Goal: Task Accomplishment & Management: Manage account settings

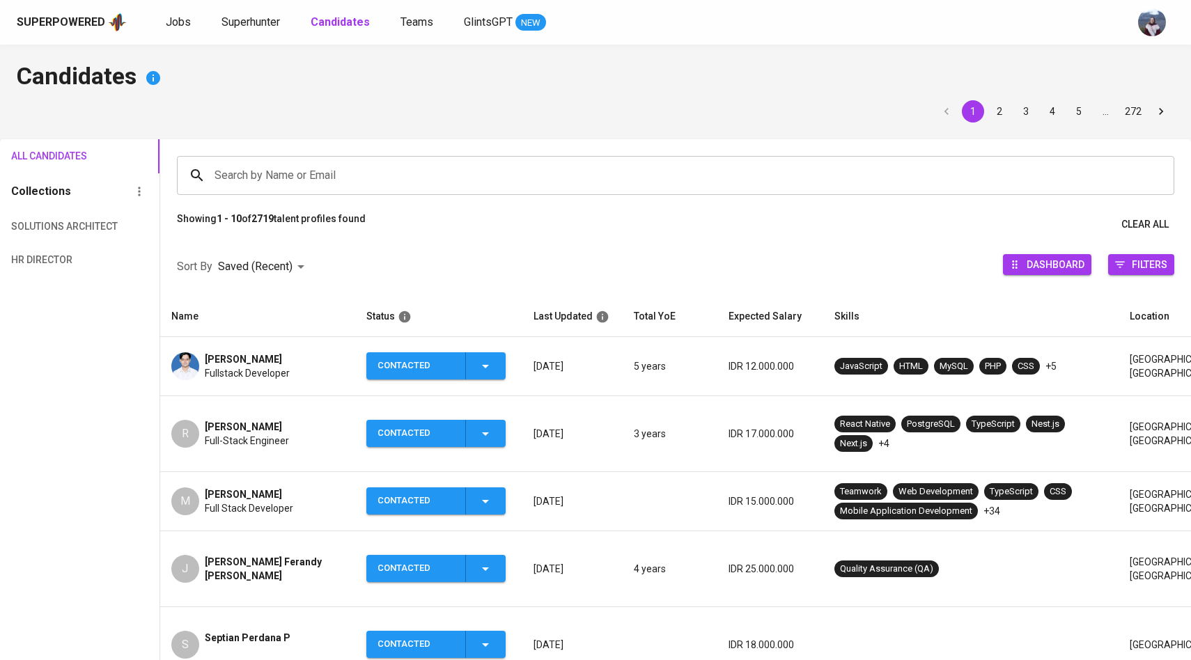
click at [256, 23] on span "Superhunter" at bounding box center [250, 21] width 59 height 13
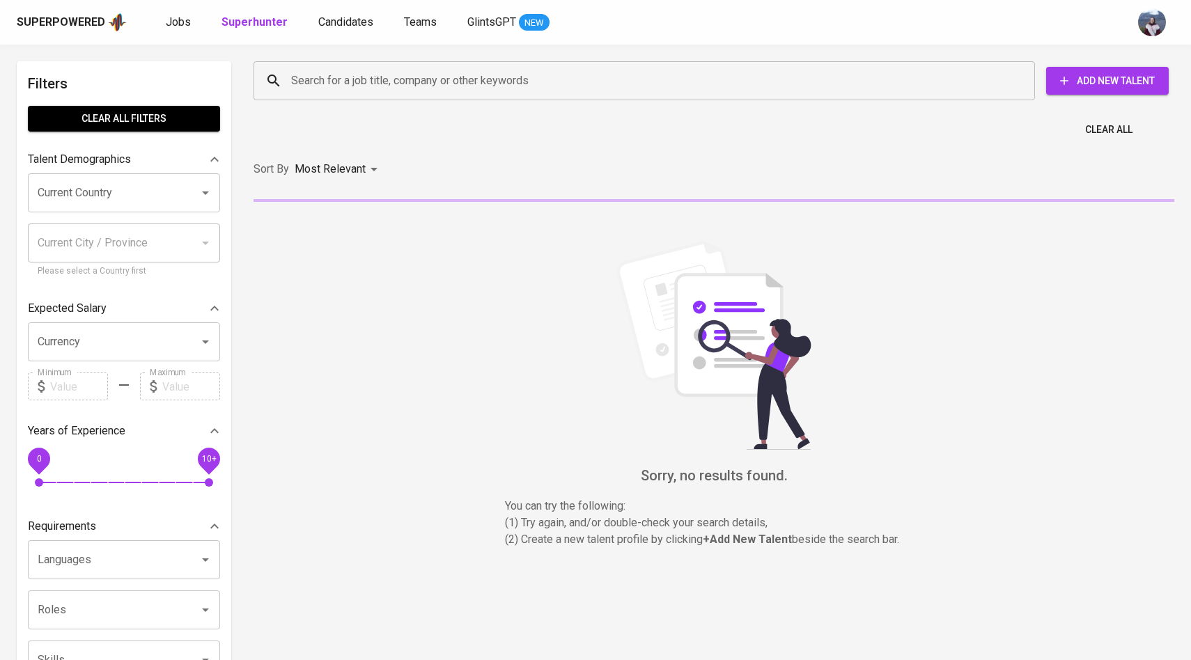
click at [306, 78] on input "Search for a job title, company or other keywords" at bounding box center [648, 81] width 720 height 26
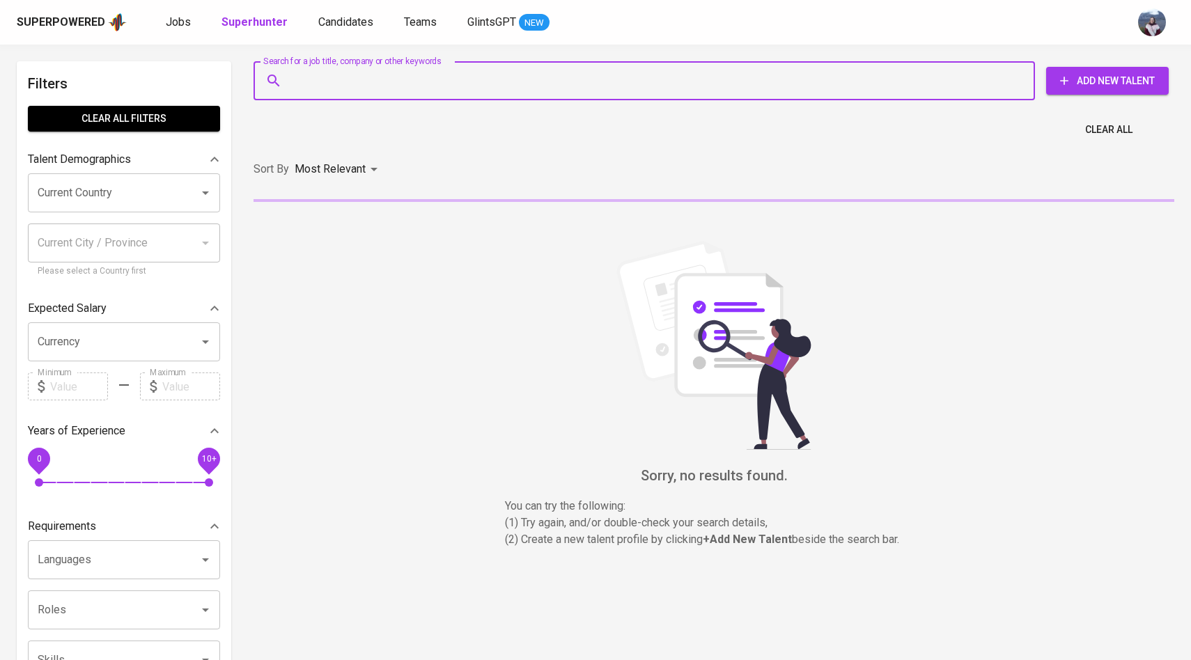
paste input "[EMAIL_ADDRESS][DOMAIN_NAME]"
type input "[EMAIL_ADDRESS][DOMAIN_NAME]"
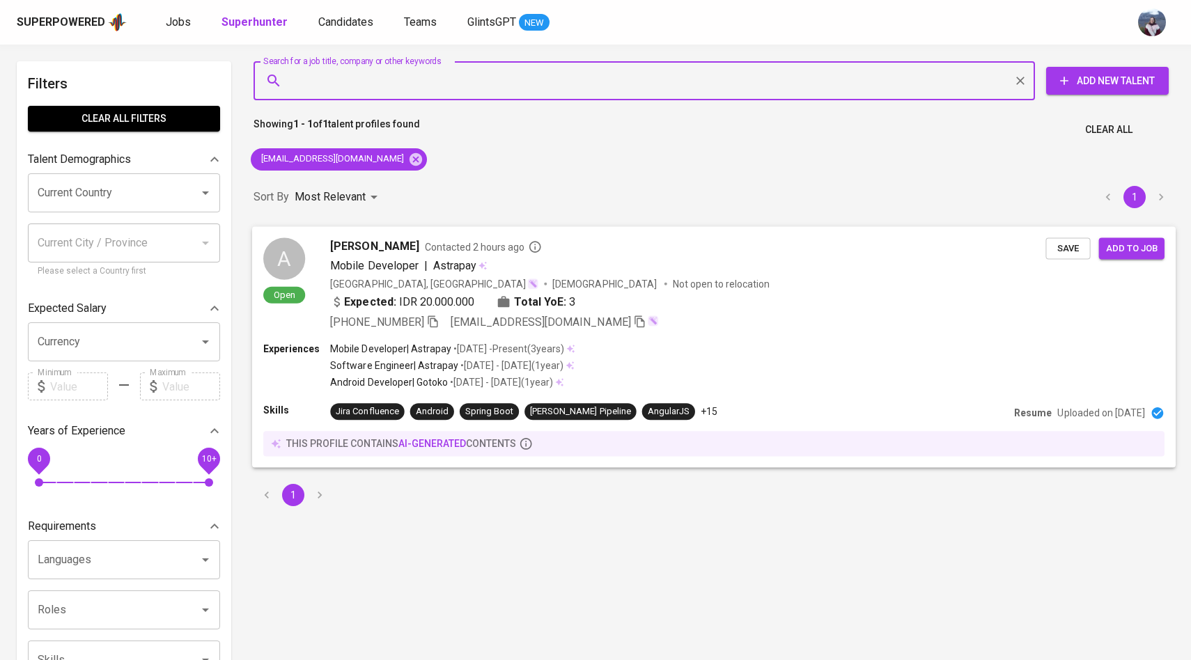
click at [295, 258] on div "A" at bounding box center [284, 258] width 42 height 42
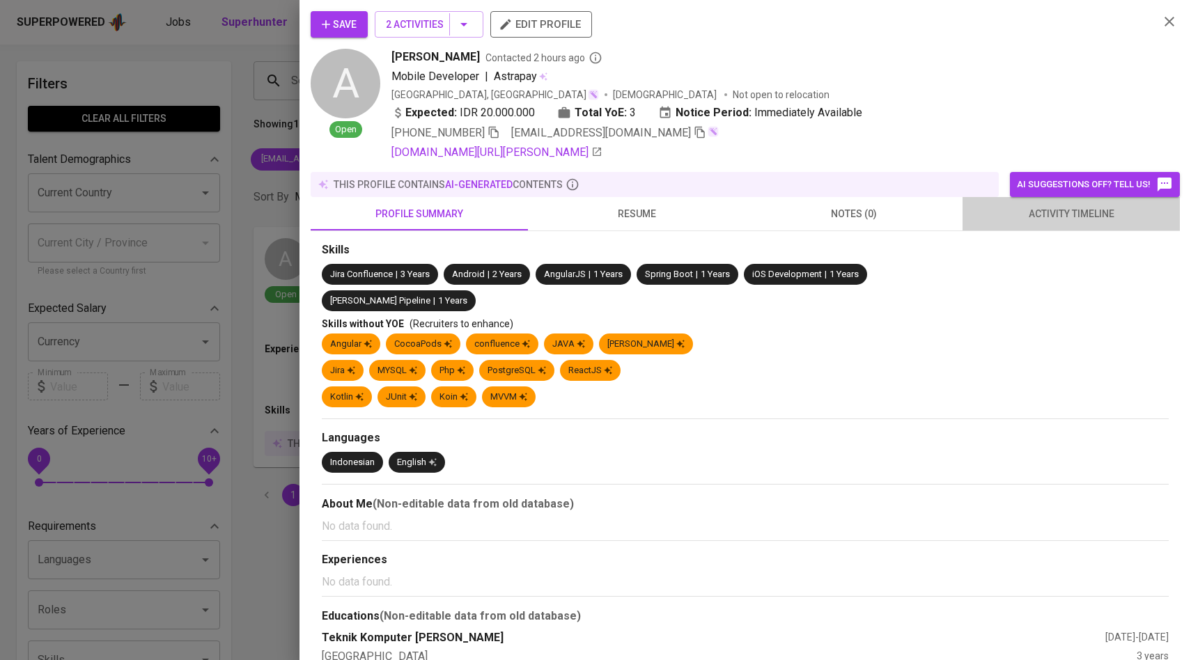
click at [1086, 208] on span "activity timeline" at bounding box center [1071, 213] width 201 height 17
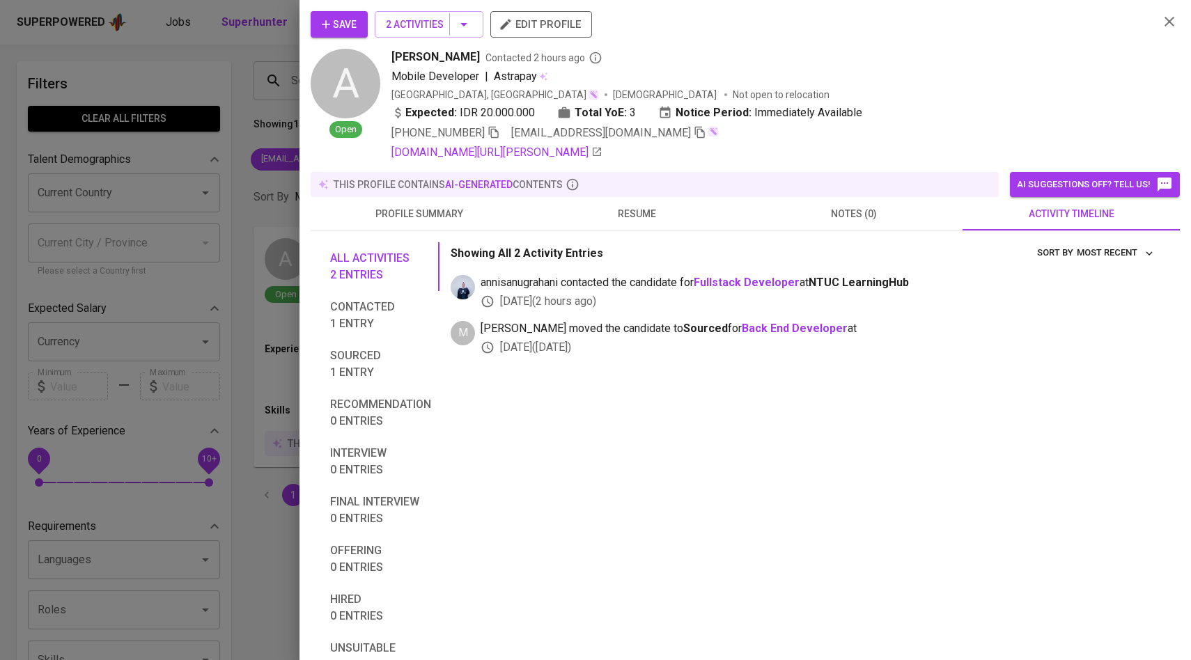
click at [348, 26] on span "Save" at bounding box center [339, 24] width 35 height 17
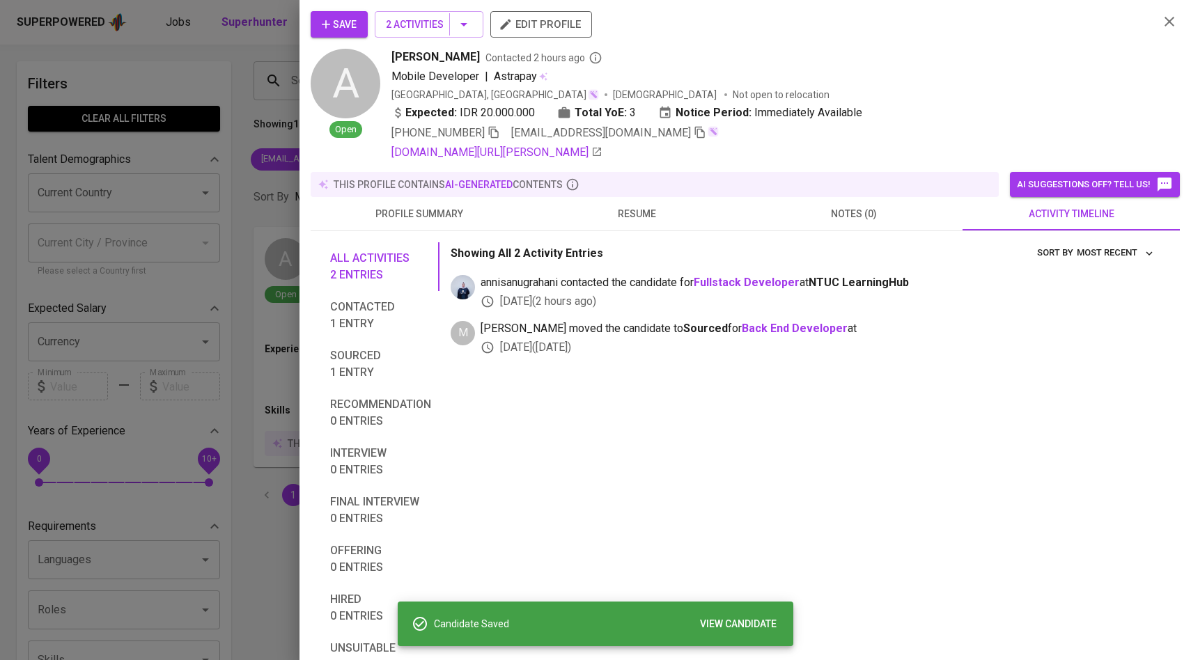
click at [264, 209] on div at bounding box center [595, 330] width 1191 height 660
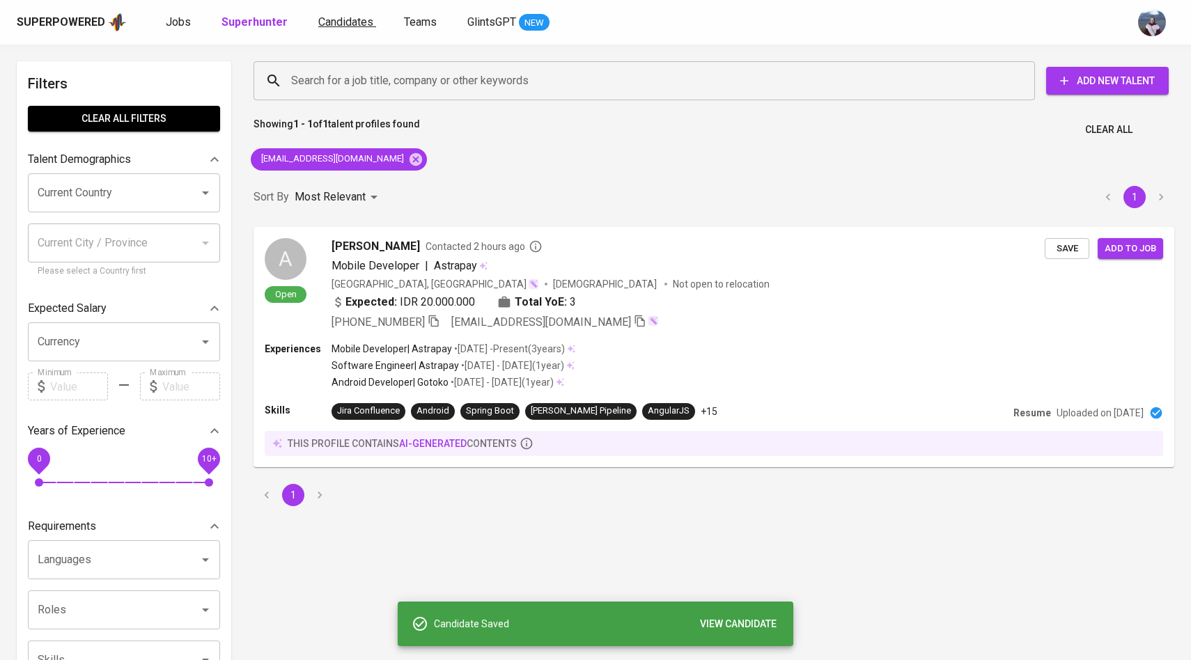
click at [348, 18] on span "Candidates" at bounding box center [345, 21] width 55 height 13
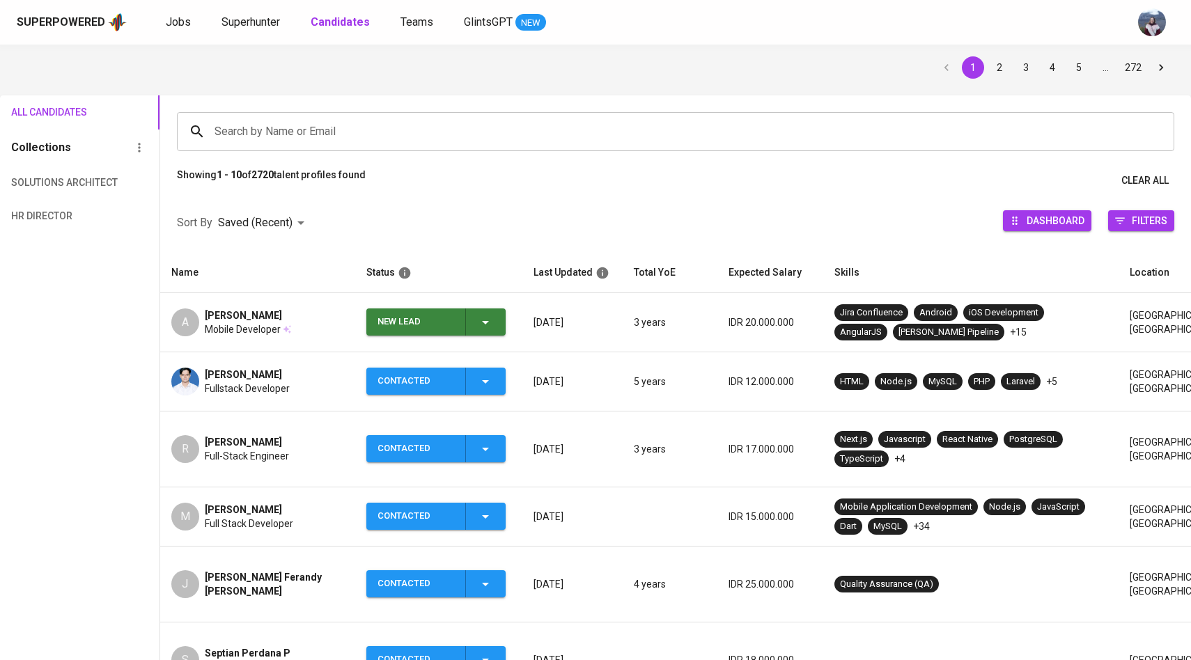
scroll to position [51, 0]
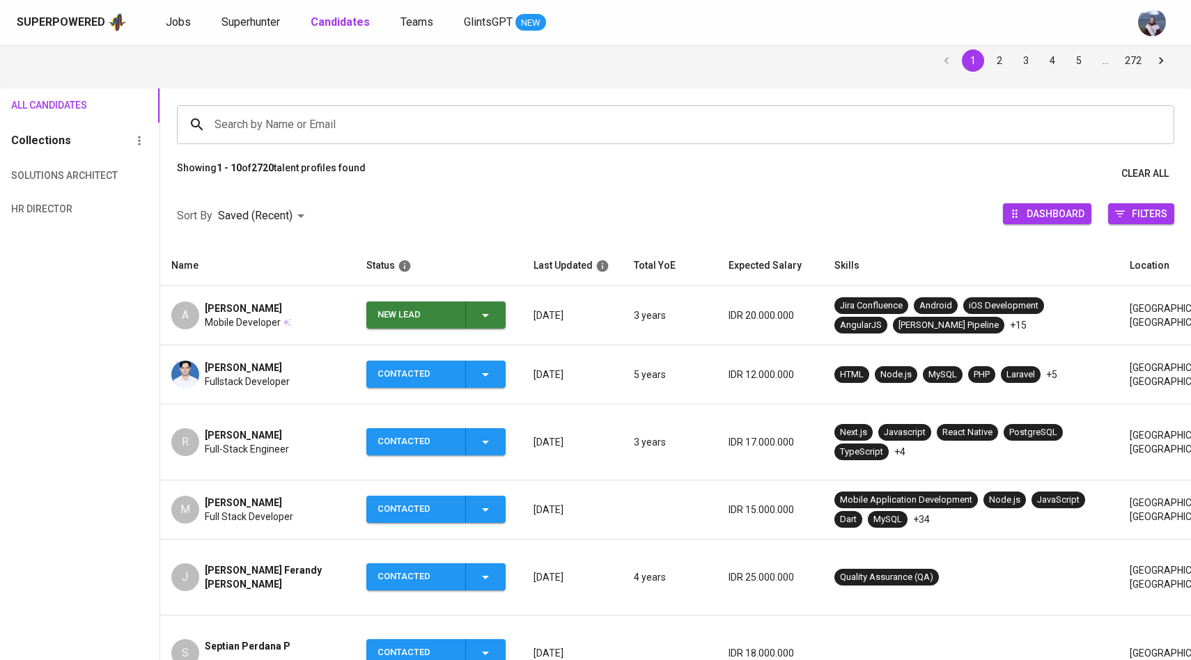
click at [485, 311] on icon "button" at bounding box center [485, 315] width 17 height 17
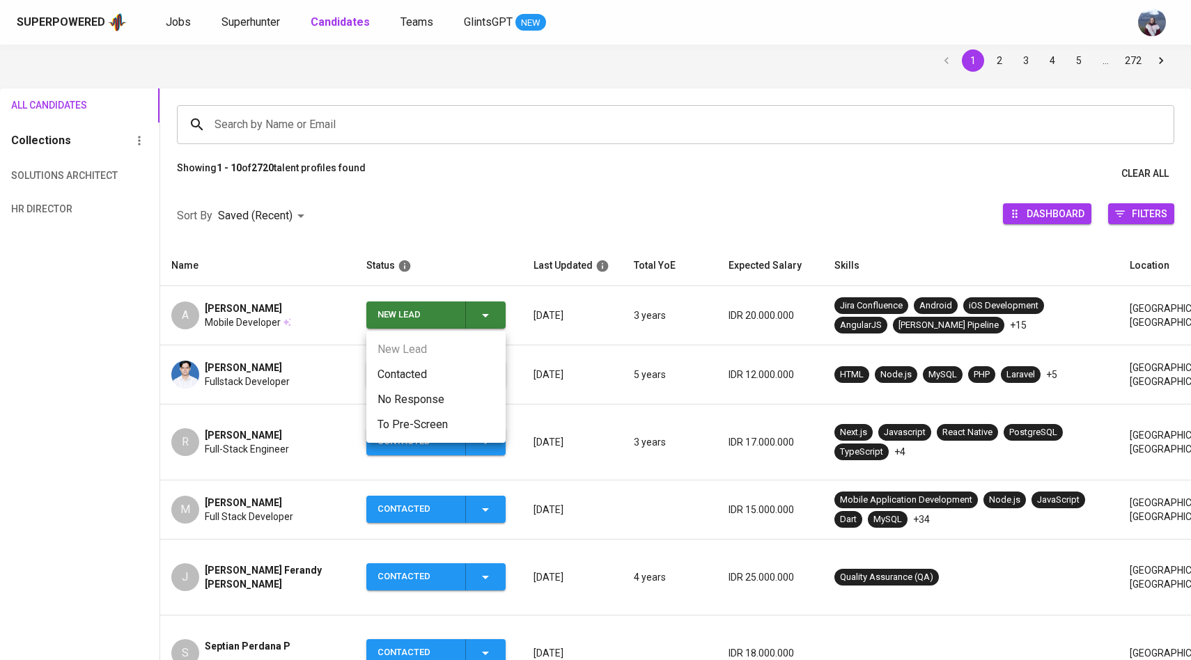
click at [410, 373] on li "Contacted" at bounding box center [435, 374] width 139 height 25
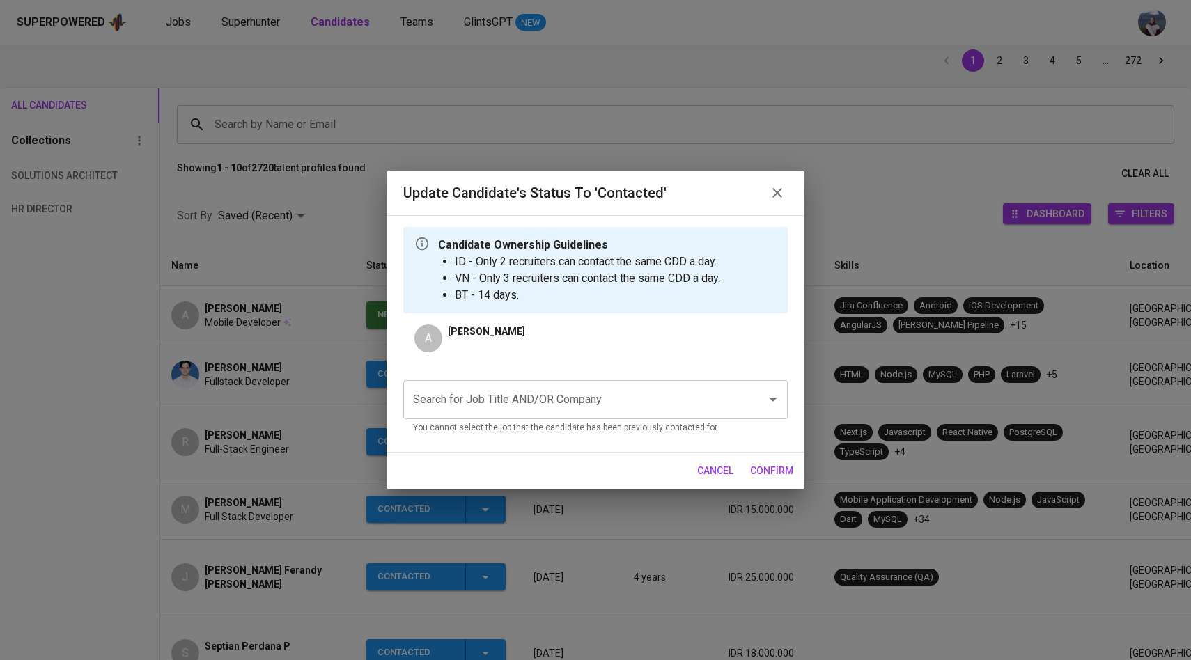
click at [469, 403] on input "Search for Job Title AND/OR Company" at bounding box center [576, 400] width 333 height 26
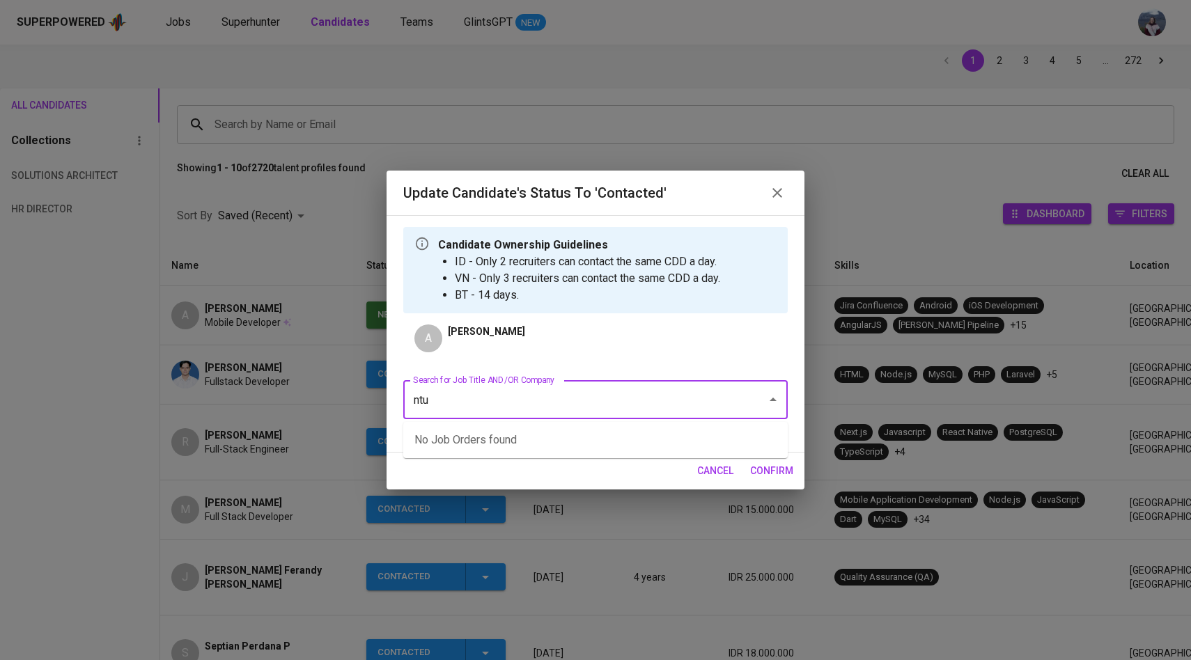
type input "ntuc"
drag, startPoint x: 534, startPoint y: 405, endPoint x: 403, endPoint y: 396, distance: 132.0
click at [403, 396] on div "ntuc Search for Job Title AND/OR Company" at bounding box center [595, 399] width 384 height 39
click at [435, 438] on li "QA - Tester (NTUC LearningHub)" at bounding box center [595, 440] width 384 height 25
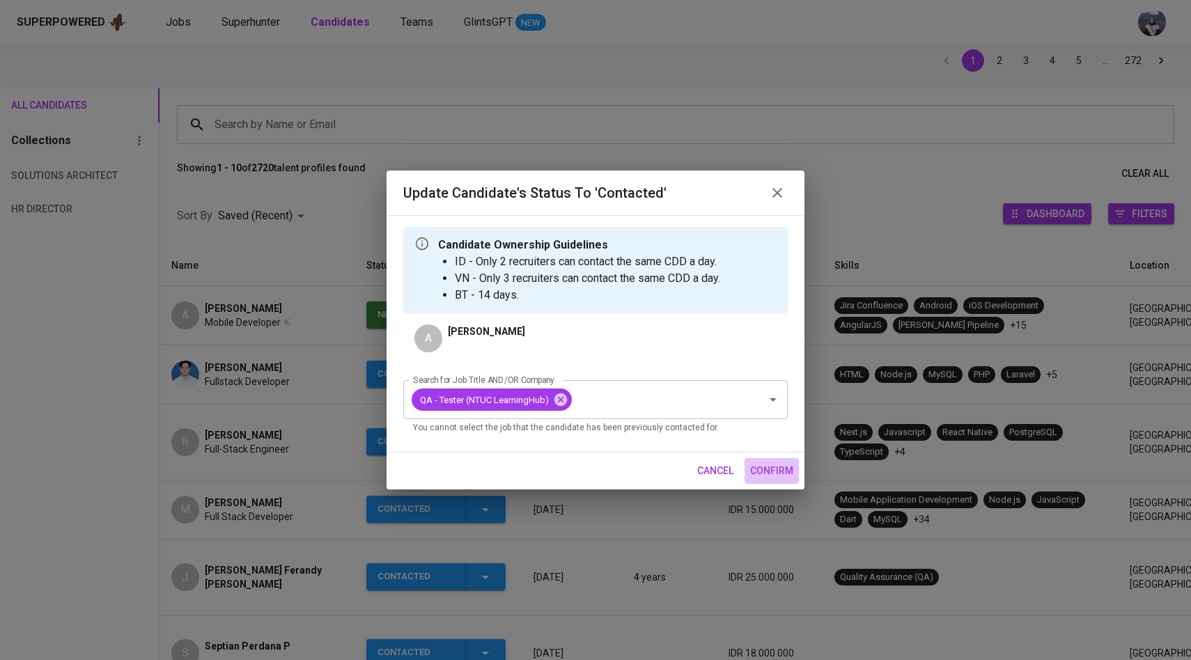
click at [768, 474] on span "confirm" at bounding box center [771, 470] width 43 height 17
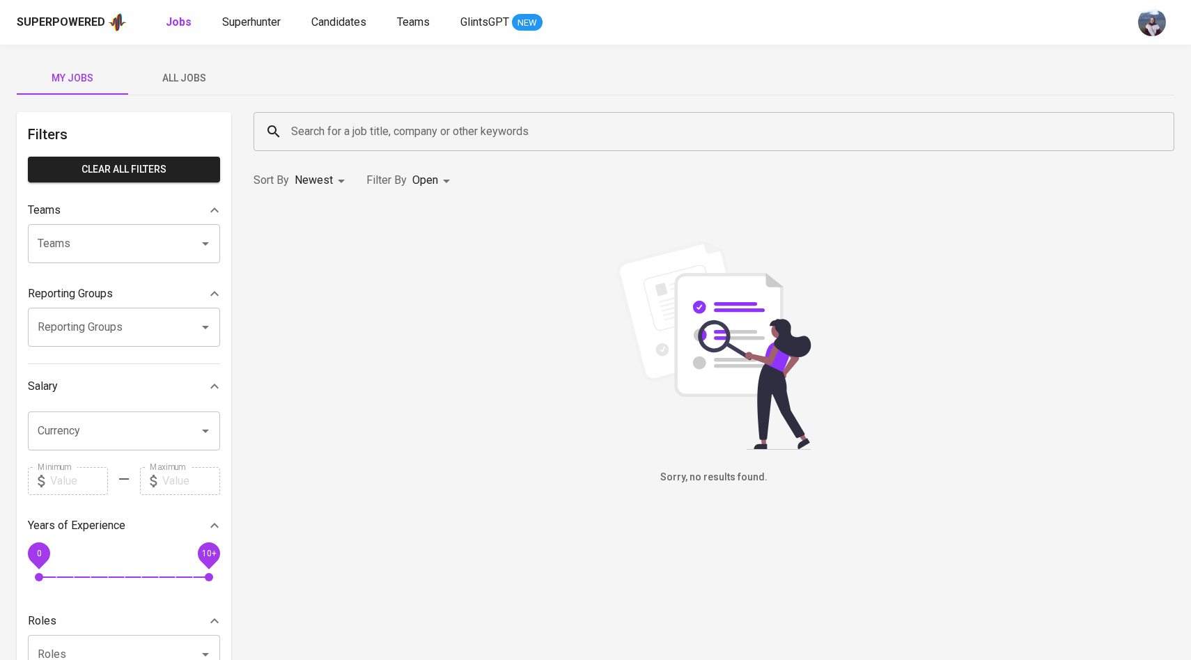
click at [204, 68] on button "All Jobs" at bounding box center [183, 77] width 111 height 33
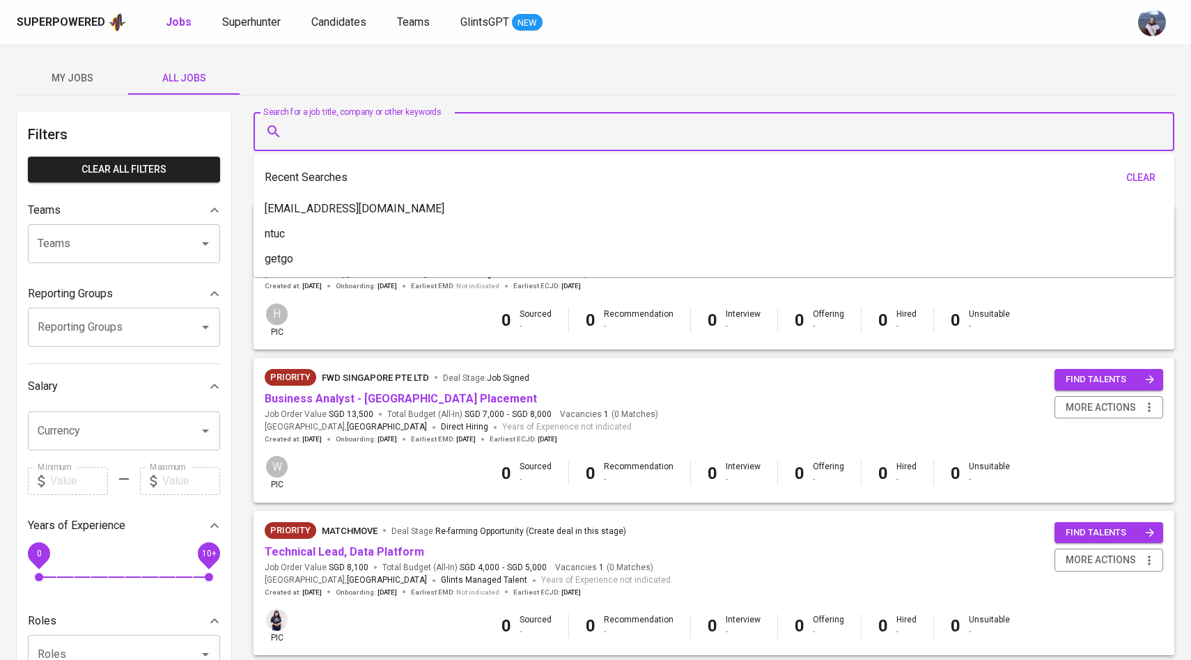
click at [318, 137] on input "Search for a job title, company or other keywords" at bounding box center [717, 131] width 859 height 26
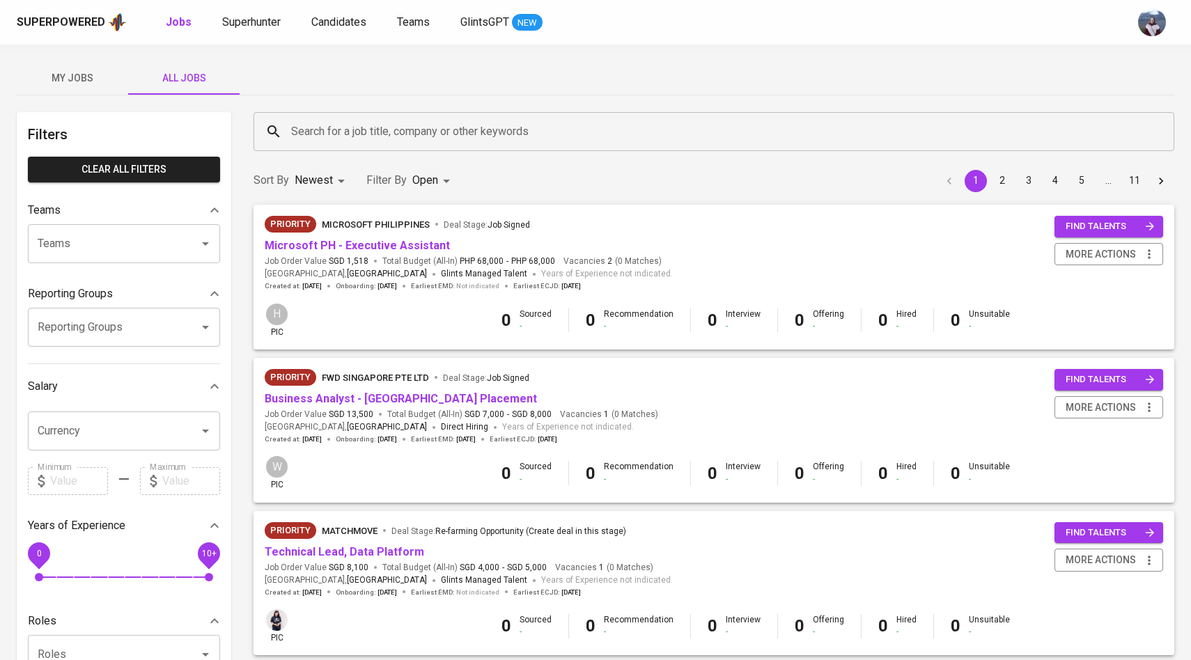
click at [347, 84] on div "My Jobs All Jobs" at bounding box center [596, 77] width 1158 height 33
click at [346, 123] on input "Search for a job title, company or other keywords" at bounding box center [717, 131] width 859 height 26
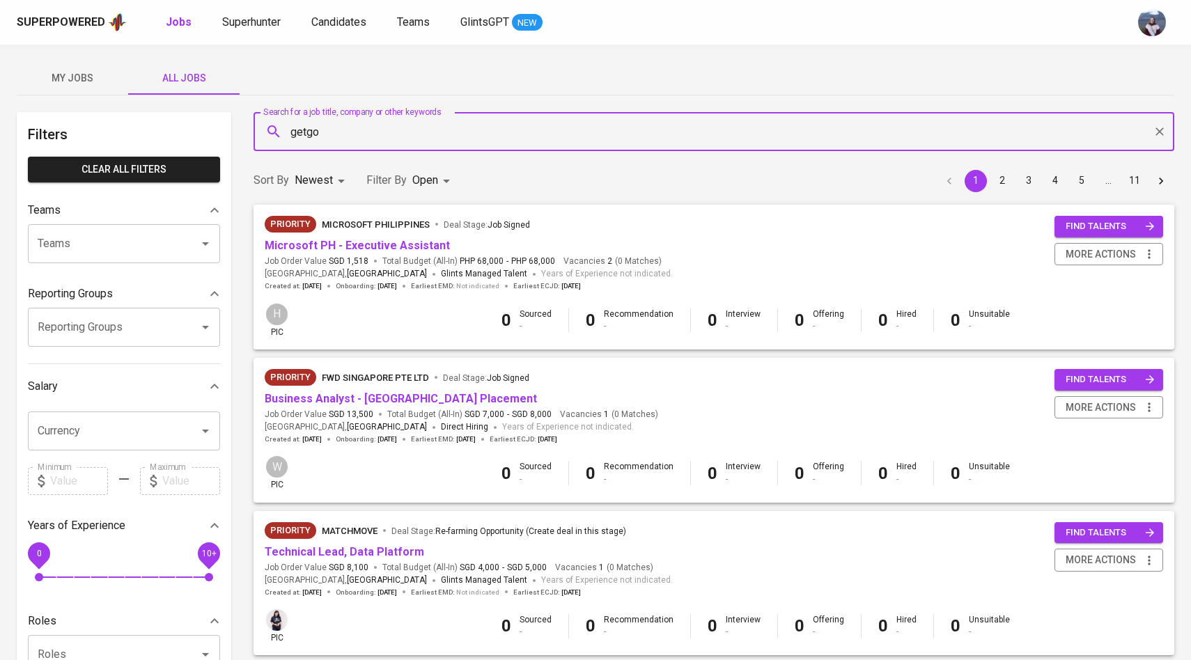
type input "getgo"
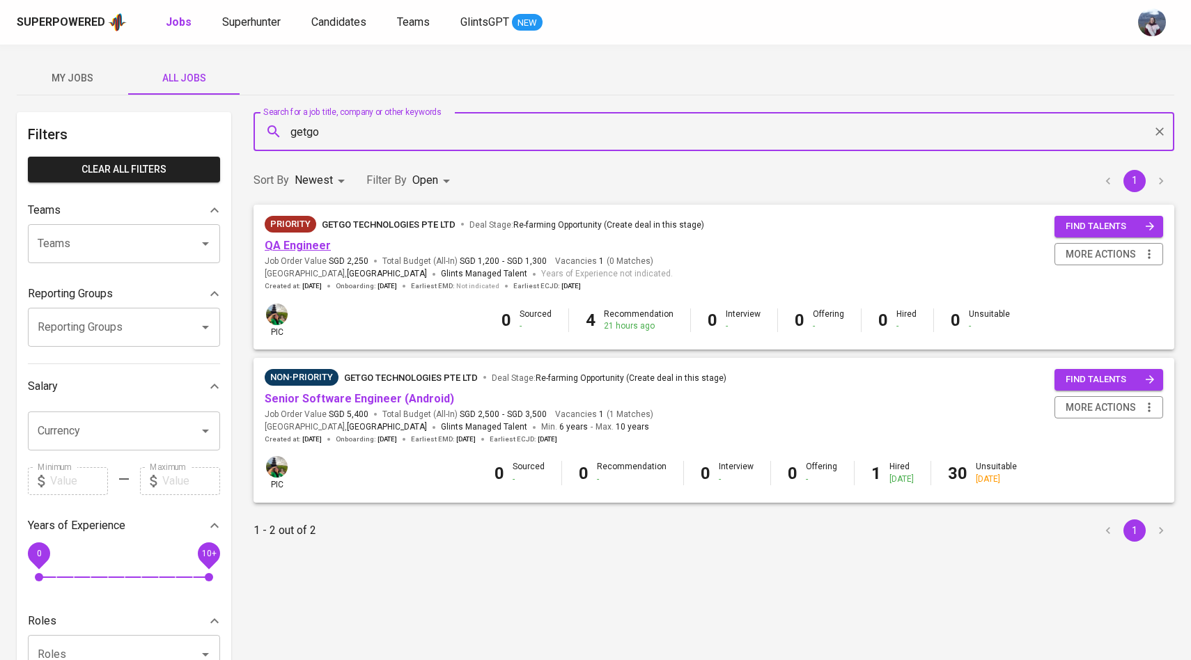
click at [307, 247] on link "QA Engineer" at bounding box center [298, 245] width 66 height 13
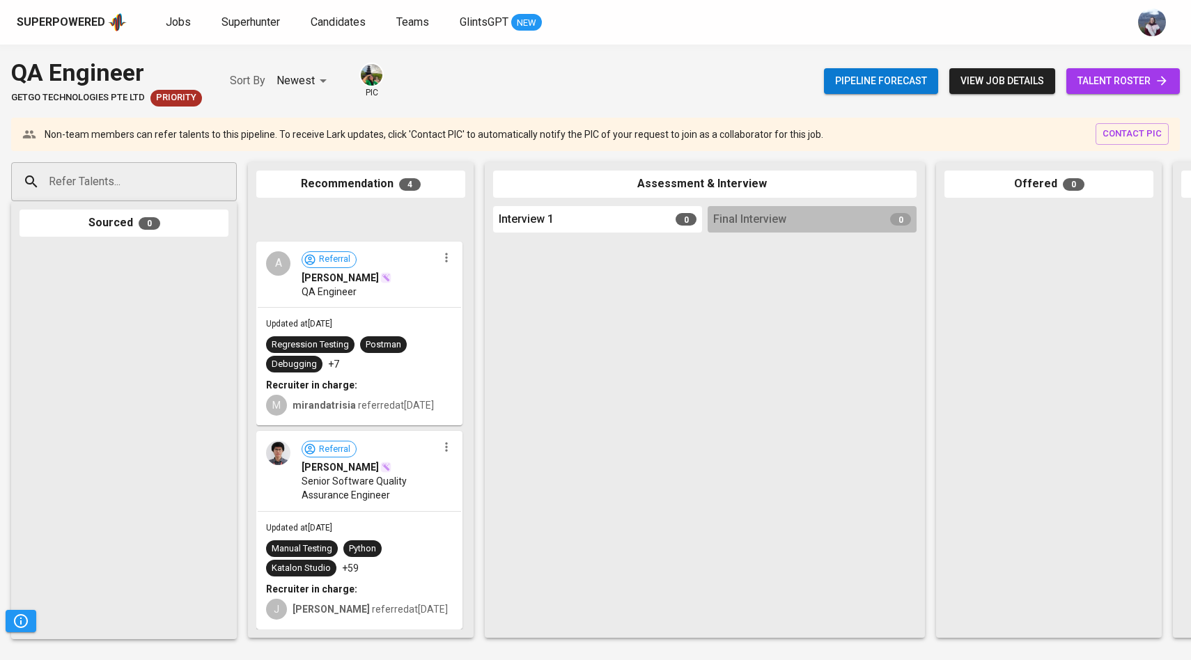
scroll to position [335, 0]
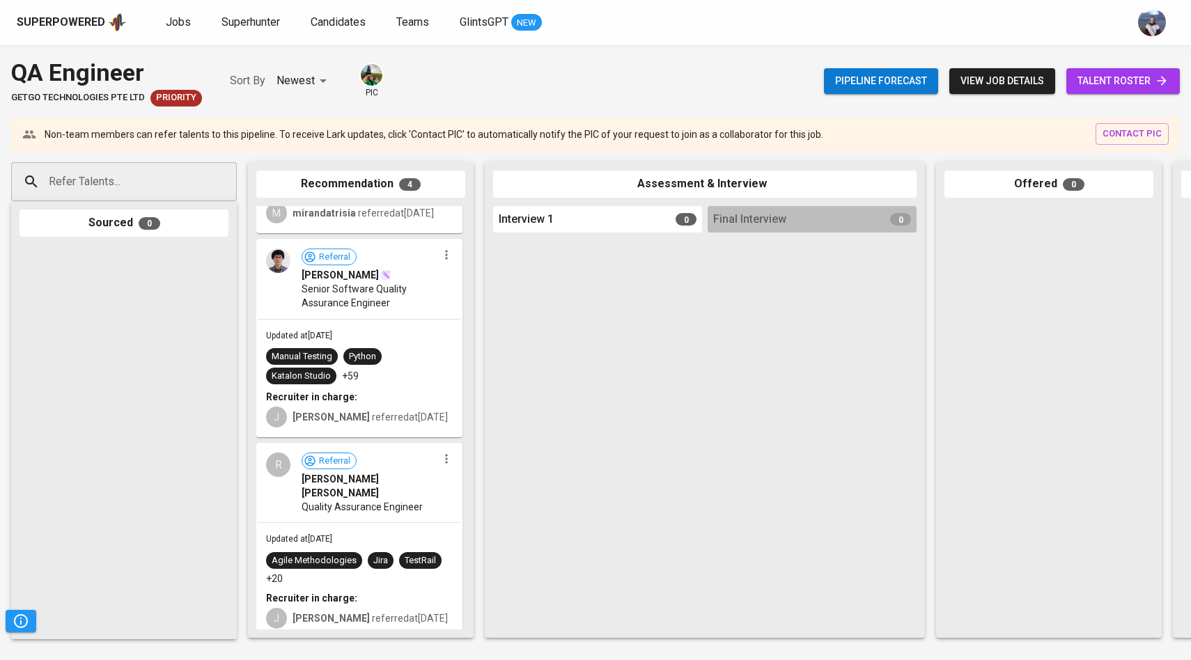
click at [1122, 81] on span "talent roster" at bounding box center [1122, 80] width 91 height 17
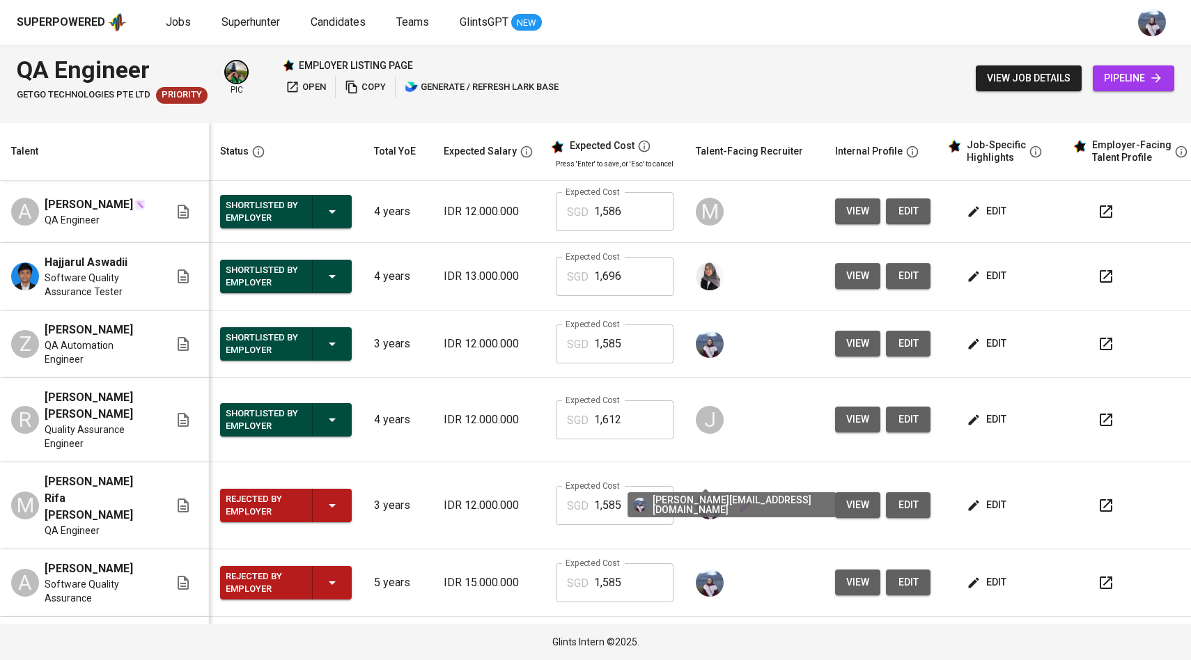
scroll to position [22, 0]
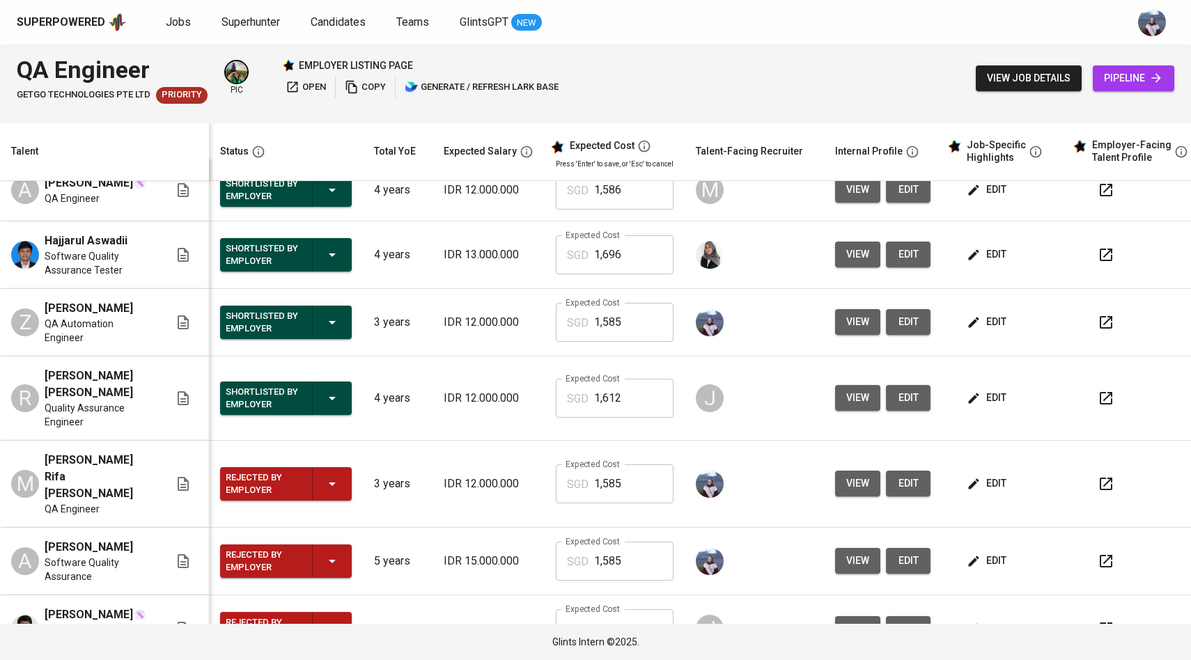
click at [846, 475] on span "view" at bounding box center [857, 483] width 23 height 17
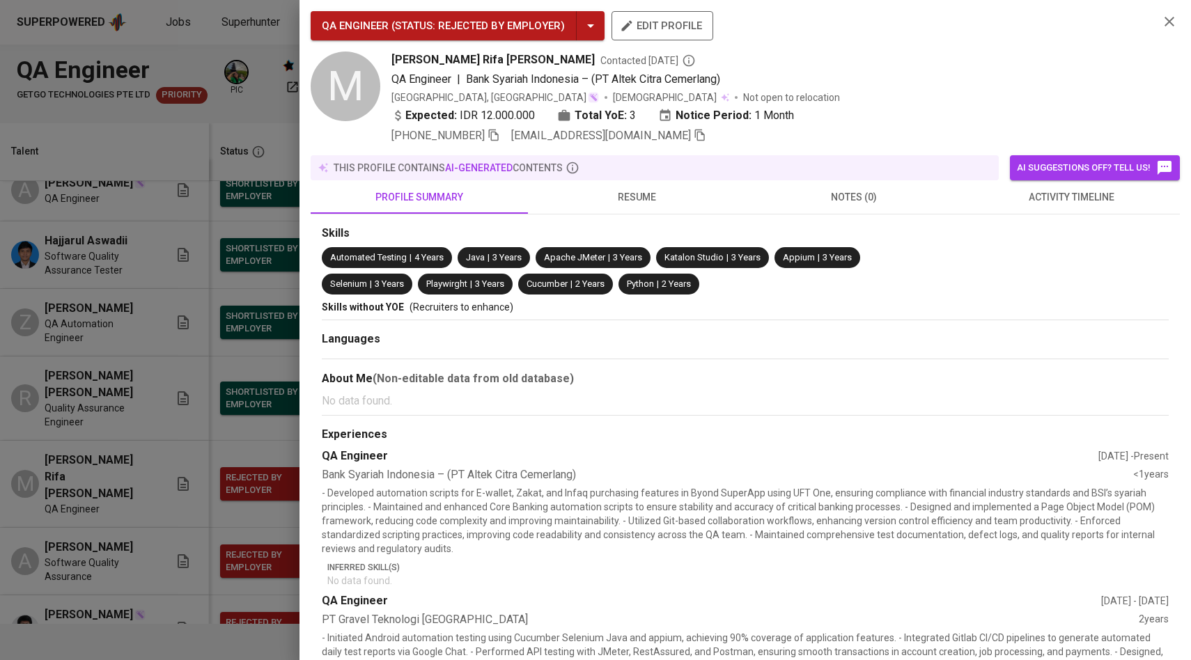
scroll to position [31, 0]
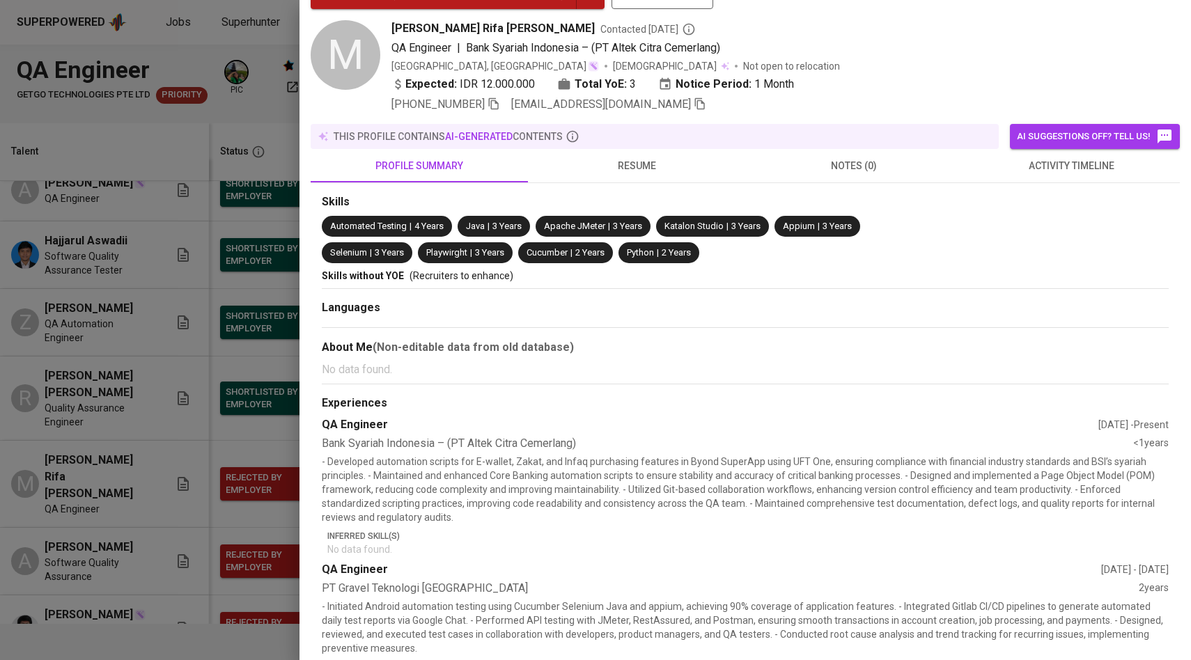
click at [220, 438] on div at bounding box center [595, 330] width 1191 height 660
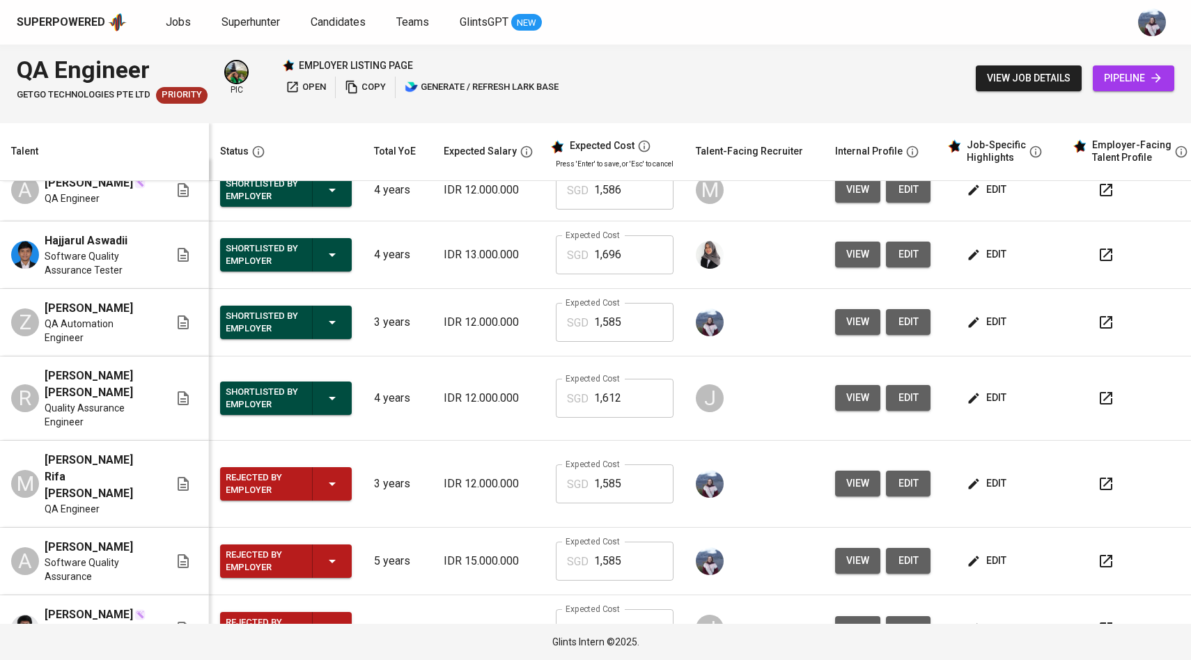
scroll to position [0, 0]
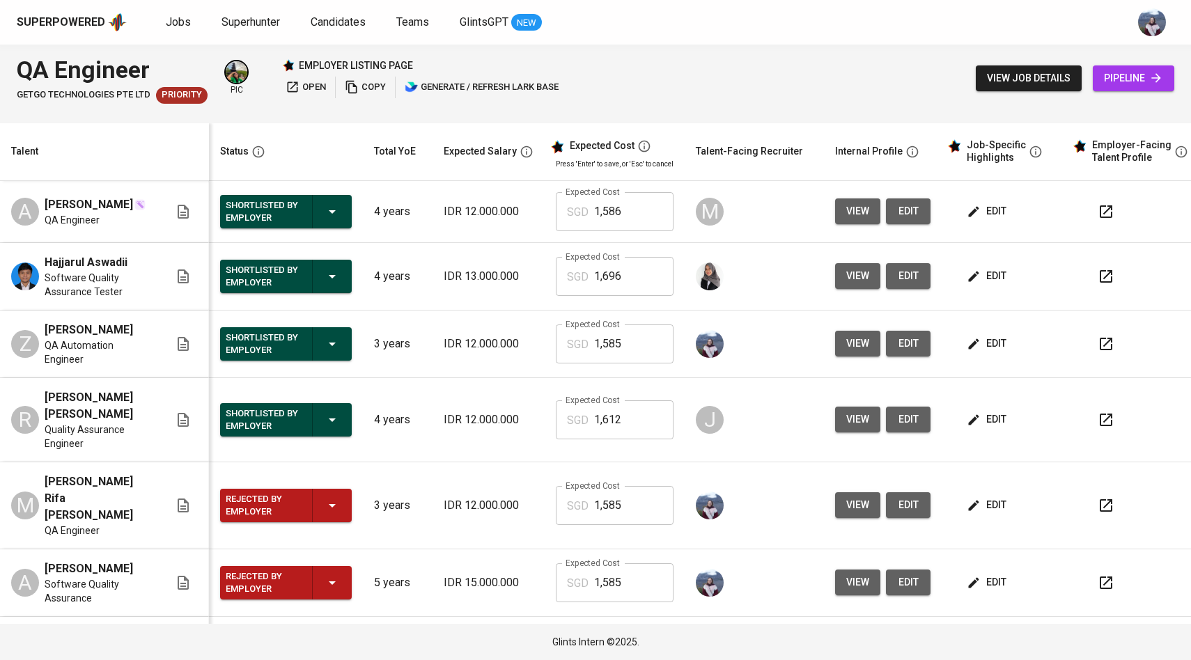
click at [843, 331] on button "view" at bounding box center [857, 344] width 45 height 26
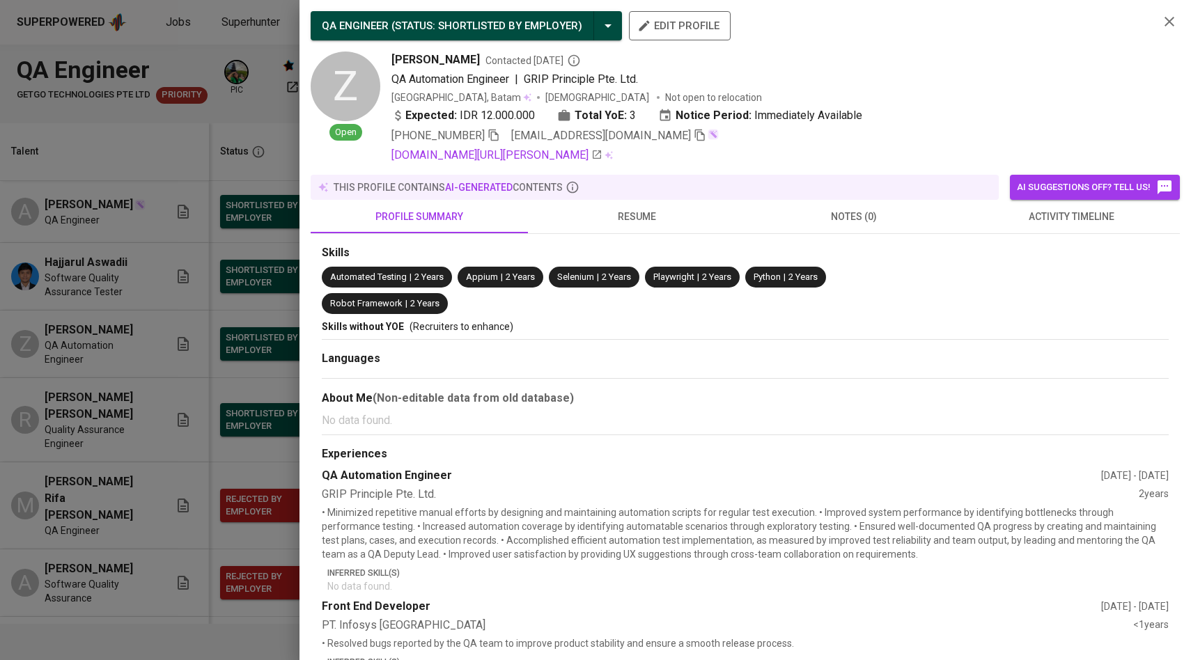
click at [108, 435] on div at bounding box center [595, 330] width 1191 height 660
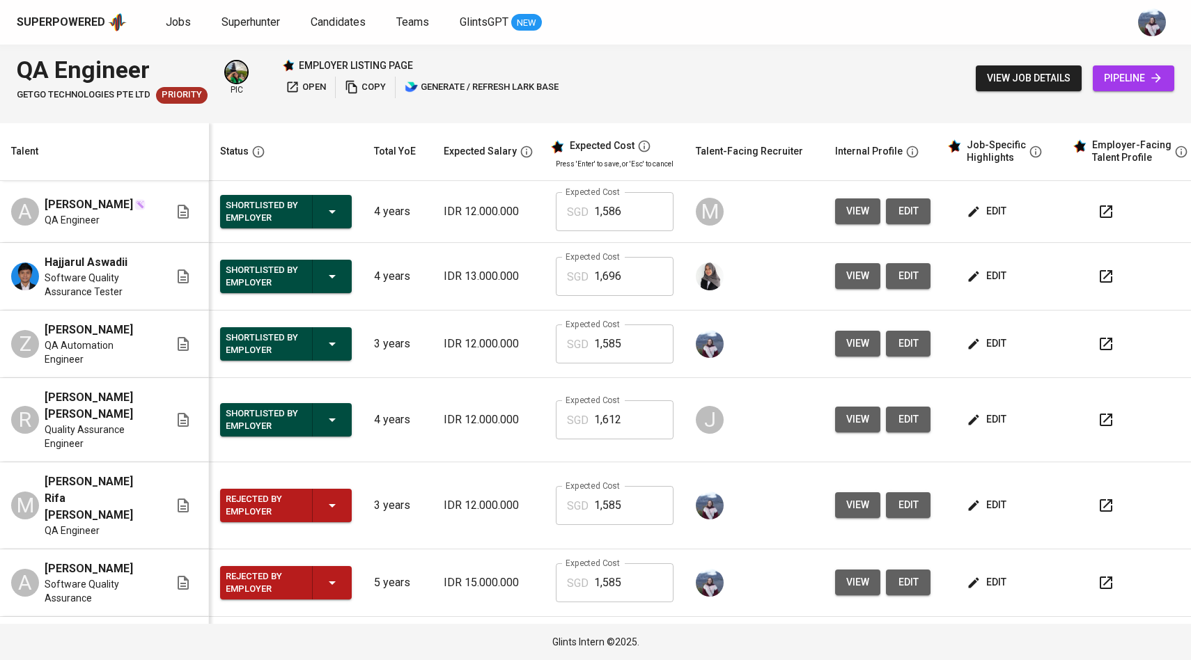
click at [862, 490] on td "view edit" at bounding box center [883, 505] width 118 height 87
click at [858, 497] on span "view" at bounding box center [857, 505] width 23 height 17
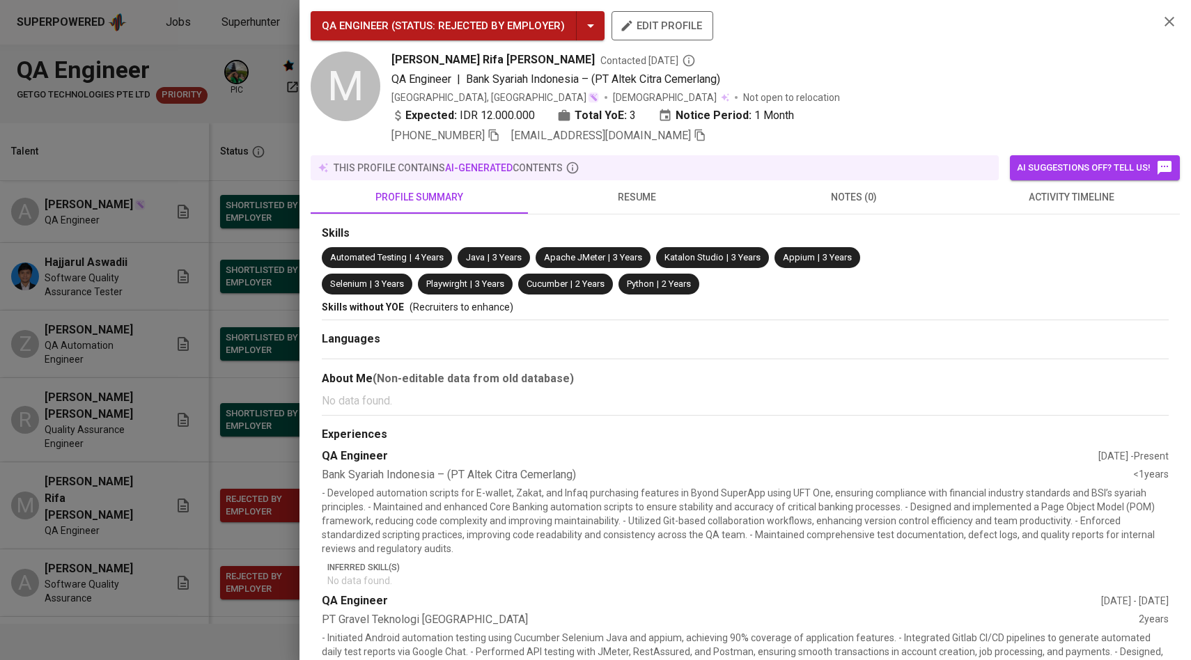
click at [113, 358] on div at bounding box center [595, 330] width 1191 height 660
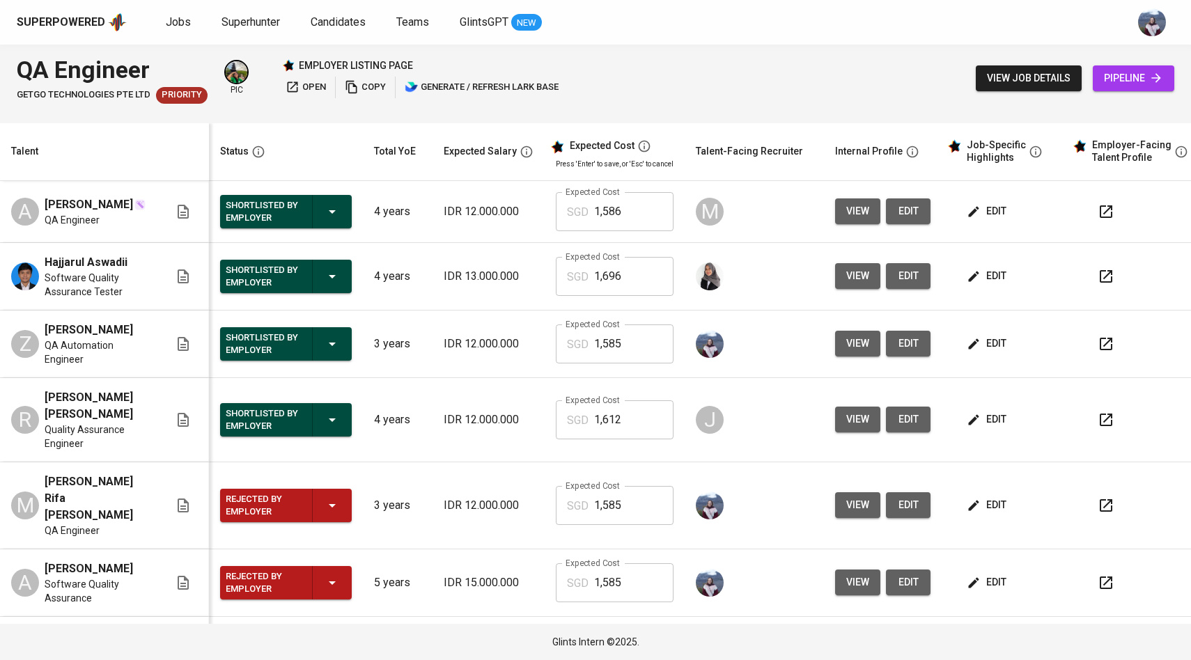
click at [859, 343] on span "view" at bounding box center [857, 343] width 23 height 17
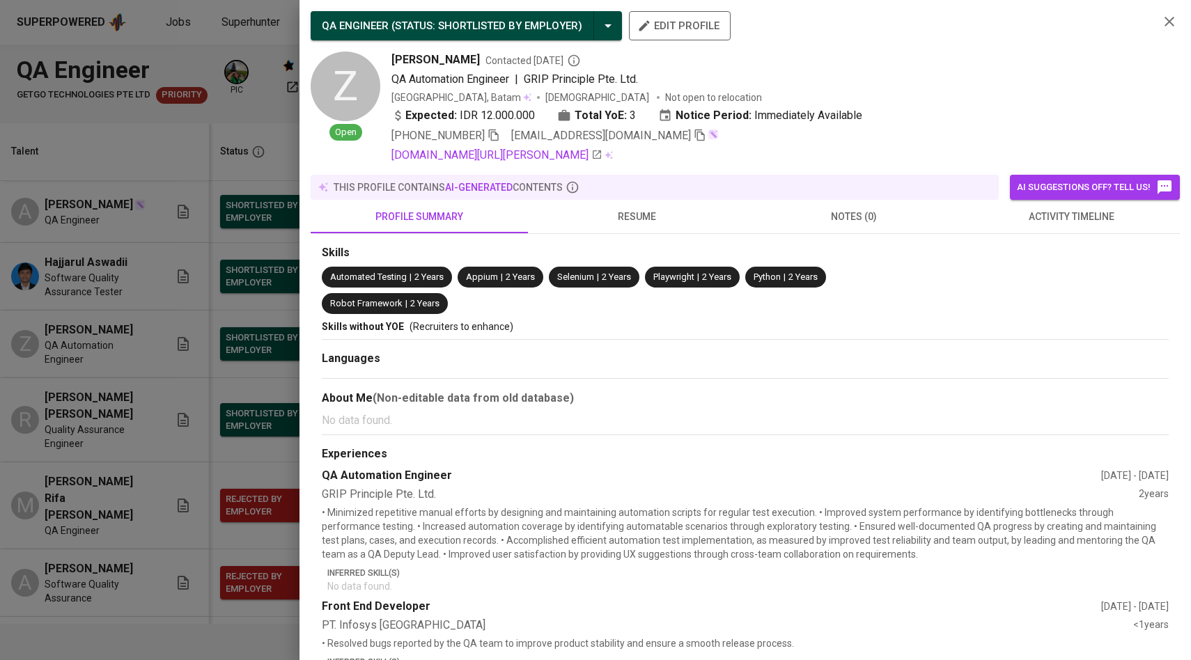
scroll to position [95, 0]
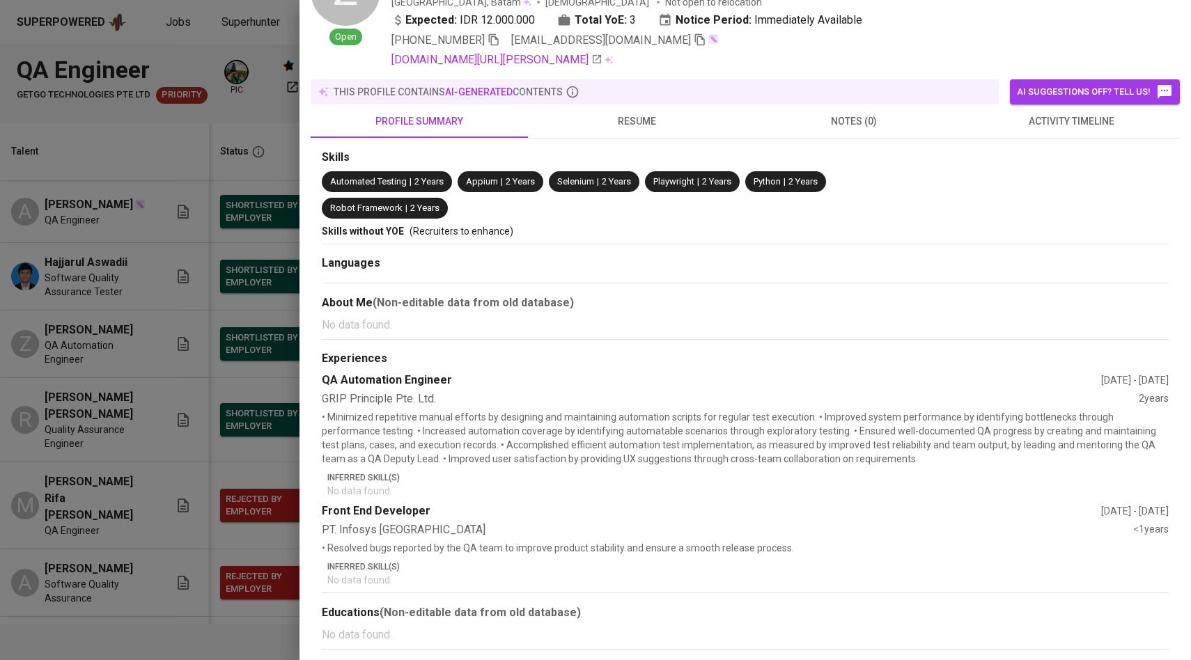
click at [249, 444] on div at bounding box center [595, 330] width 1191 height 660
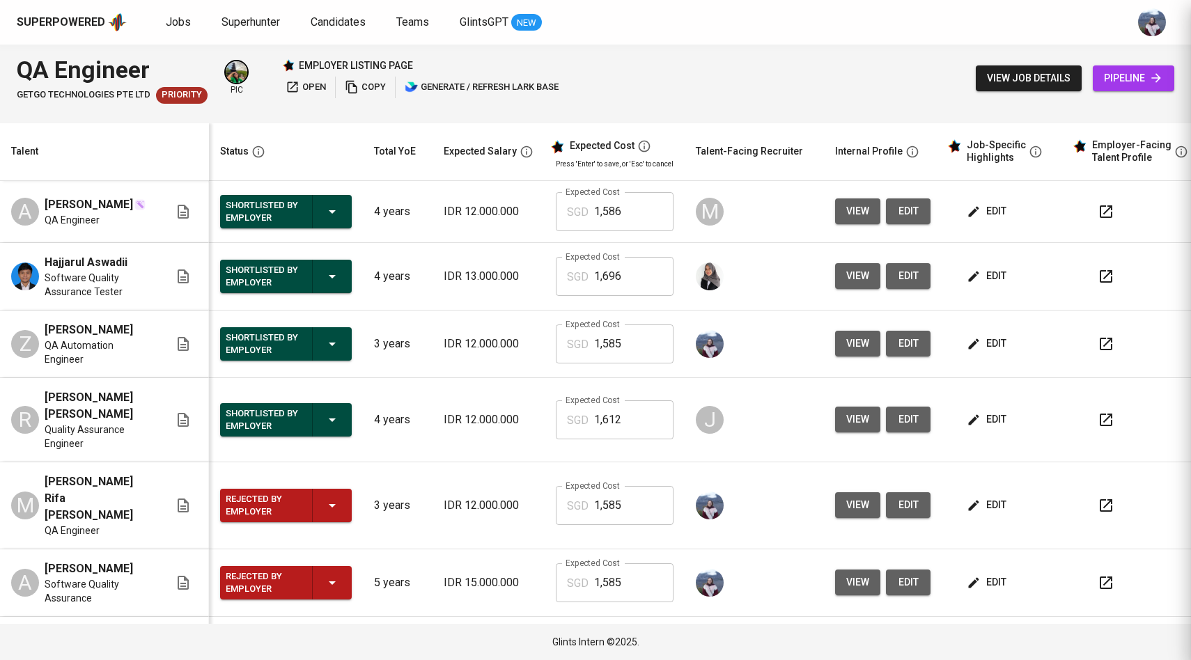
scroll to position [0, 0]
click at [862, 497] on span "view" at bounding box center [857, 505] width 23 height 17
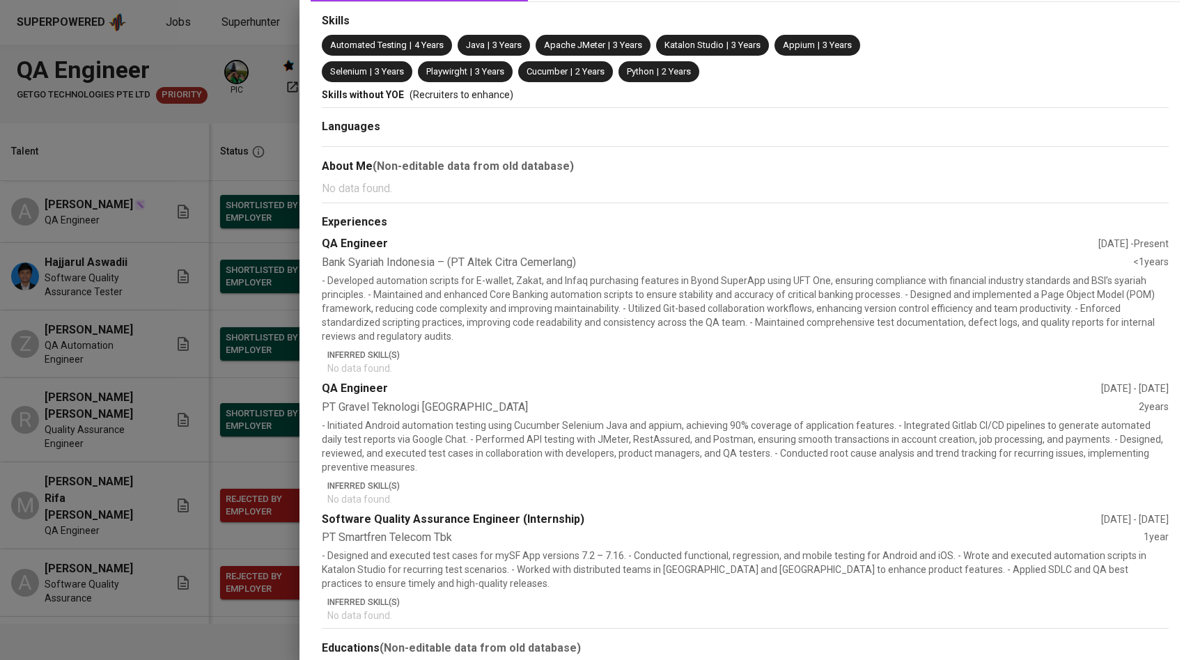
scroll to position [249, 0]
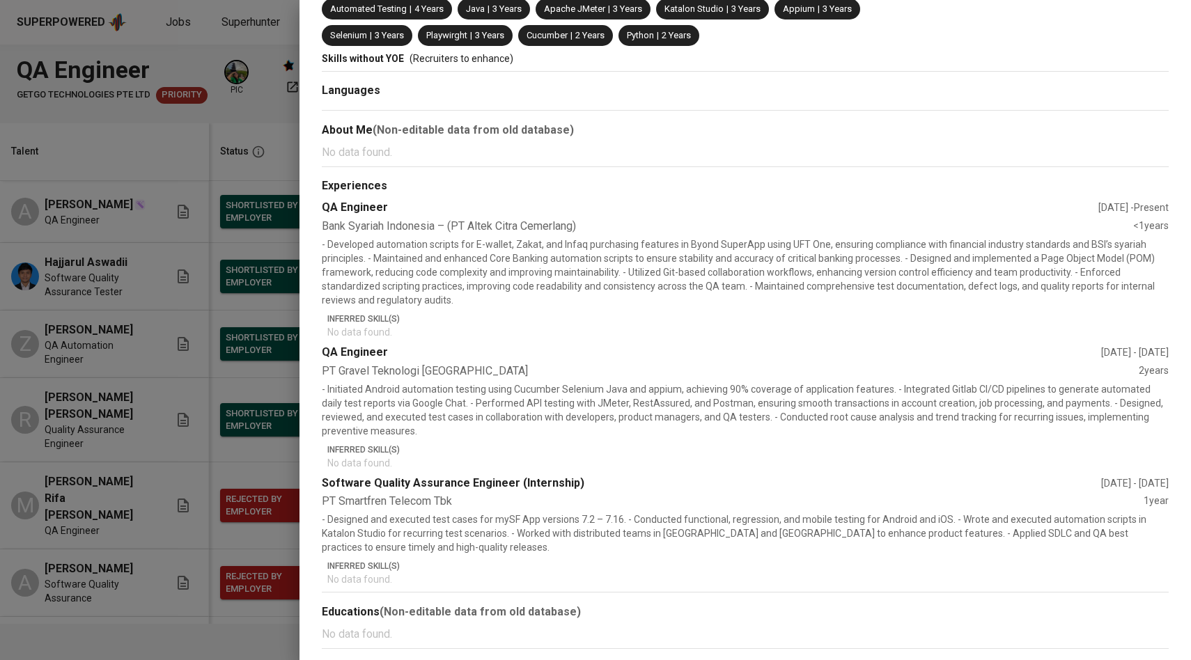
click at [227, 516] on div at bounding box center [595, 330] width 1191 height 660
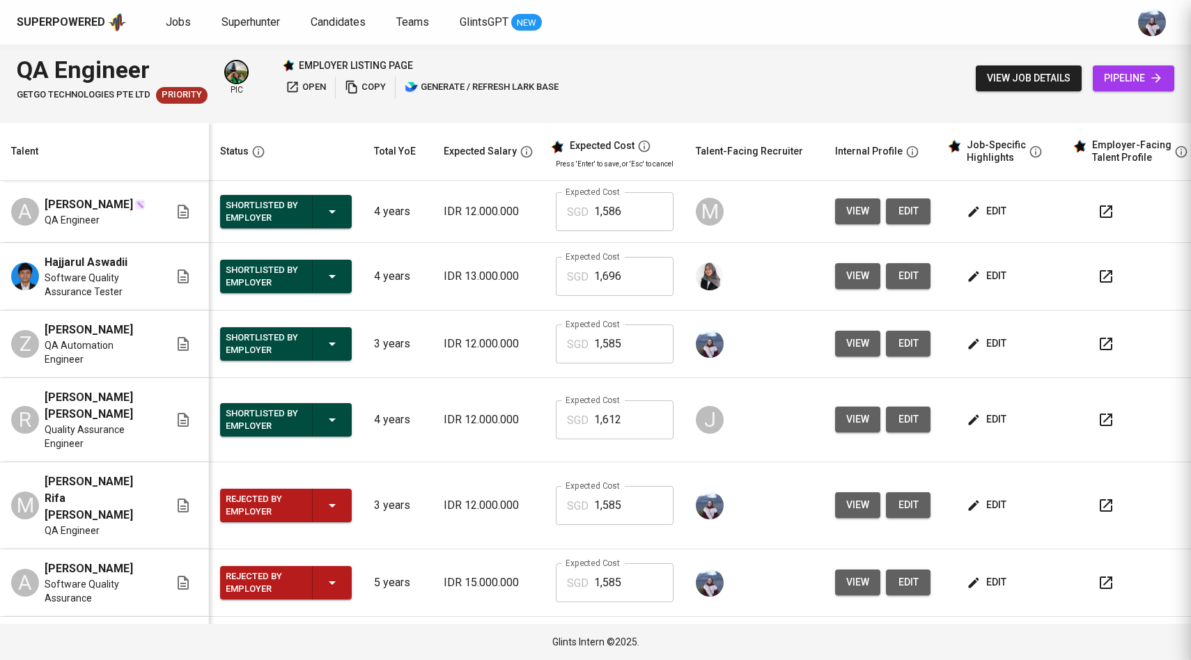
scroll to position [0, 0]
click at [846, 497] on span "view" at bounding box center [857, 505] width 23 height 17
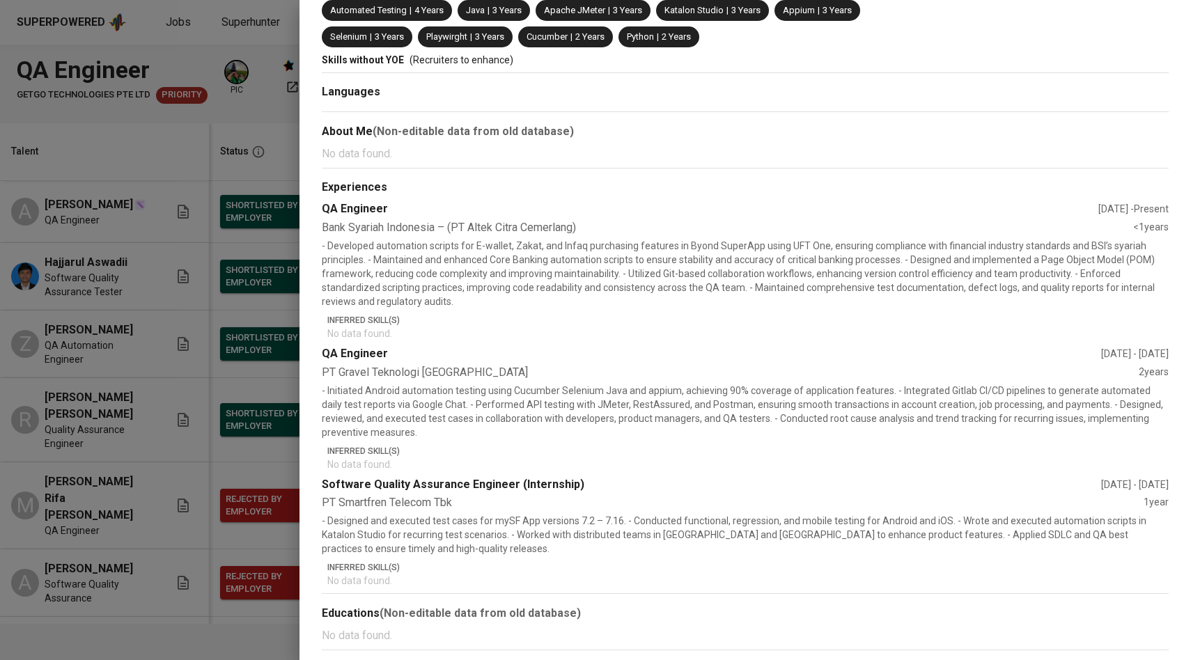
scroll to position [249, 0]
click at [173, 451] on div at bounding box center [595, 330] width 1191 height 660
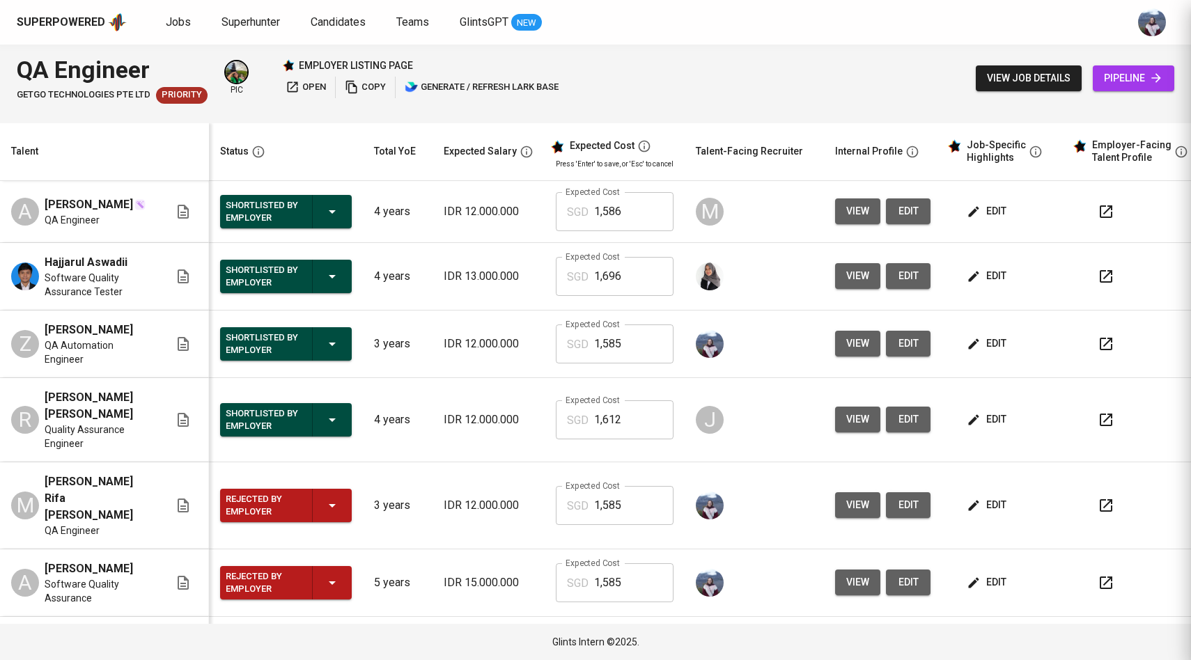
scroll to position [0, 0]
click at [846, 574] on span "view" at bounding box center [857, 582] width 23 height 17
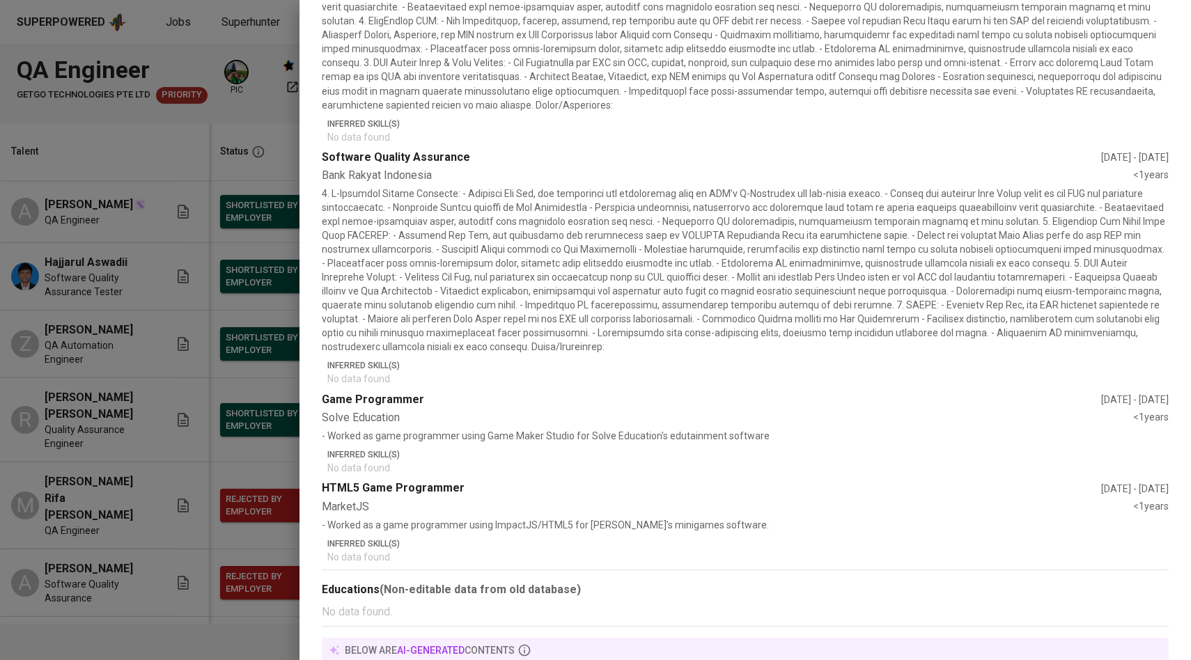
scroll to position [942, 0]
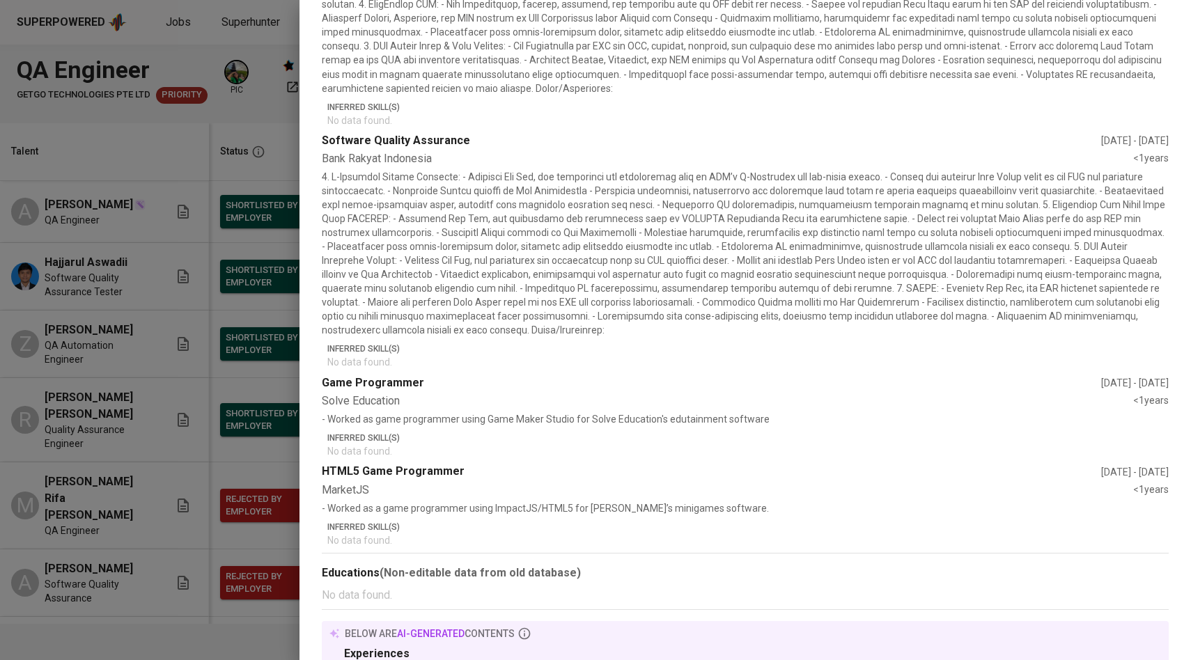
click at [178, 481] on div at bounding box center [595, 330] width 1191 height 660
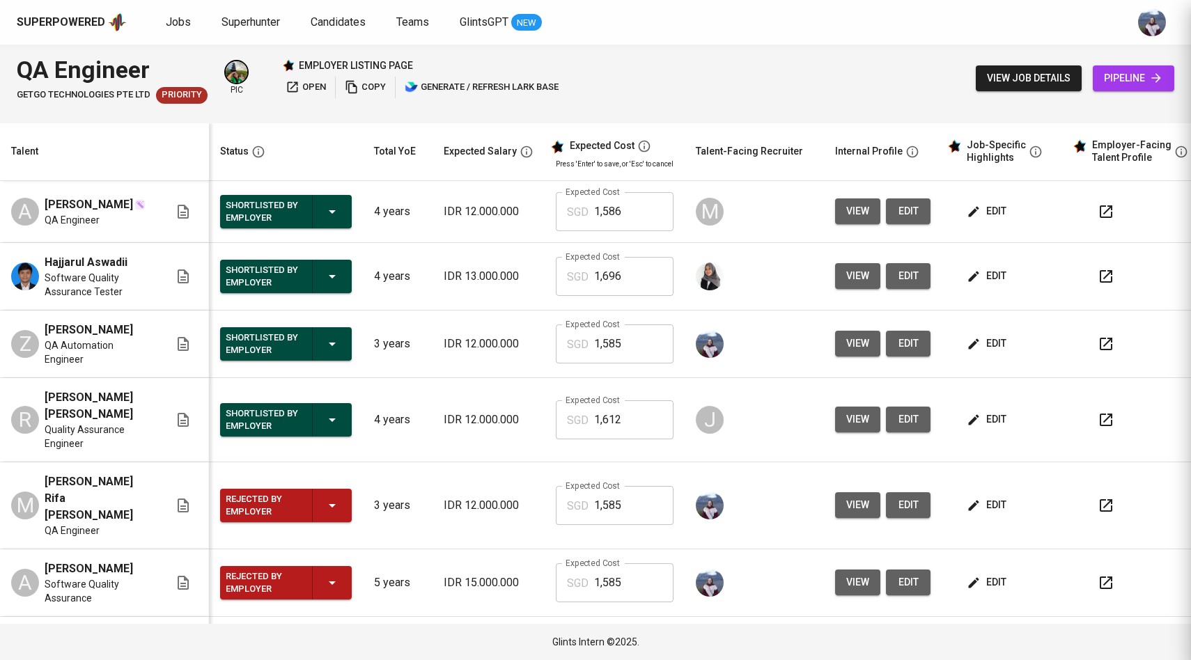
scroll to position [0, 0]
click at [267, 19] on span "Superhunter" at bounding box center [250, 21] width 59 height 13
